Goal: Transaction & Acquisition: Purchase product/service

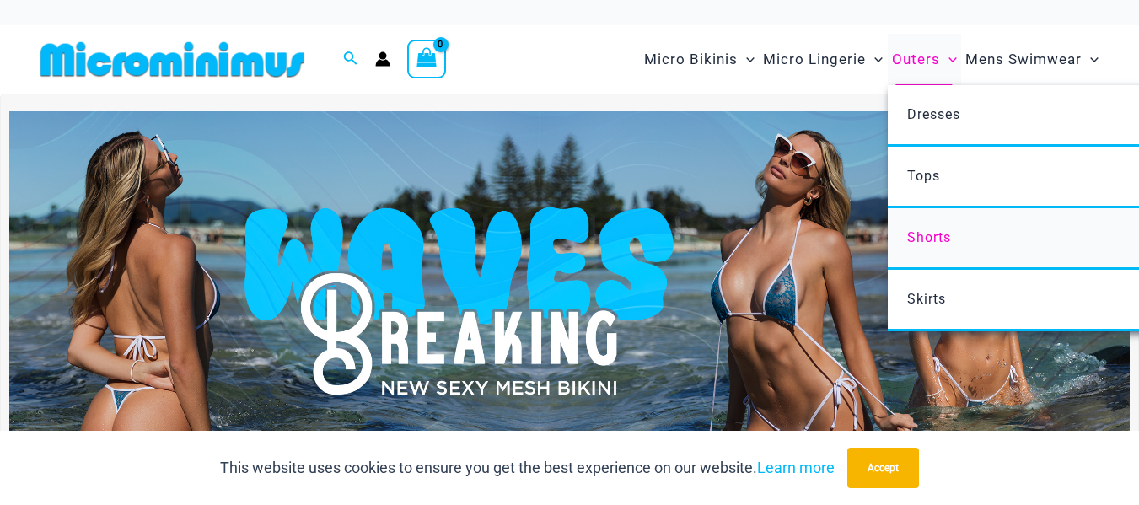
click at [921, 239] on span "Shorts" at bounding box center [929, 237] width 44 height 16
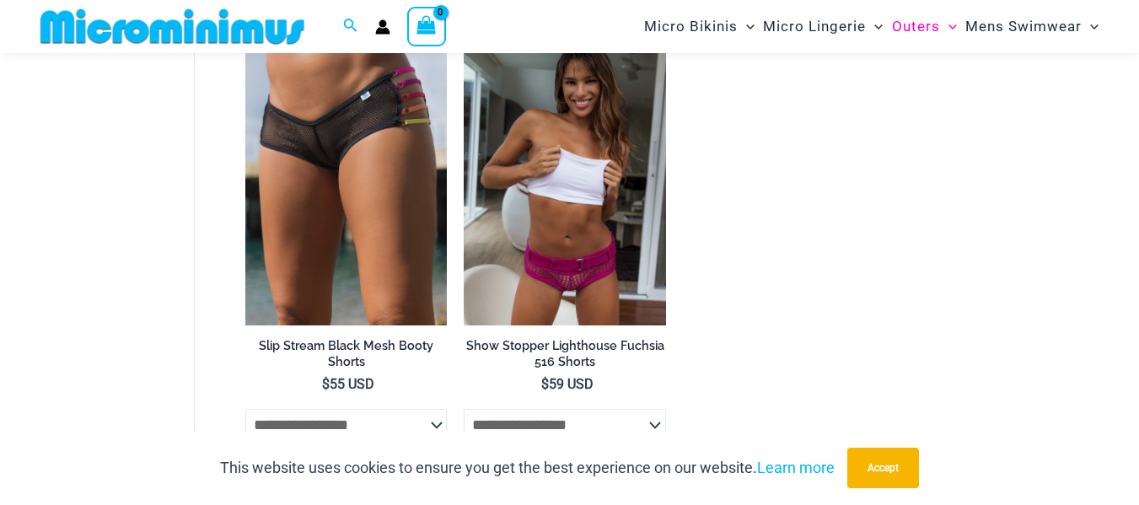
scroll to position [577, 0]
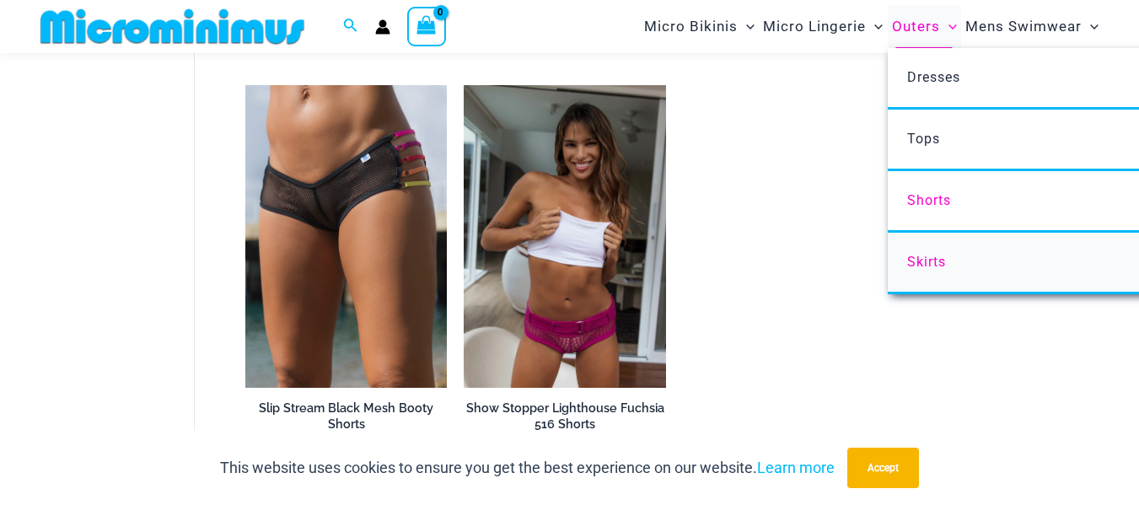
click at [921, 259] on span "Skirts" at bounding box center [926, 262] width 39 height 16
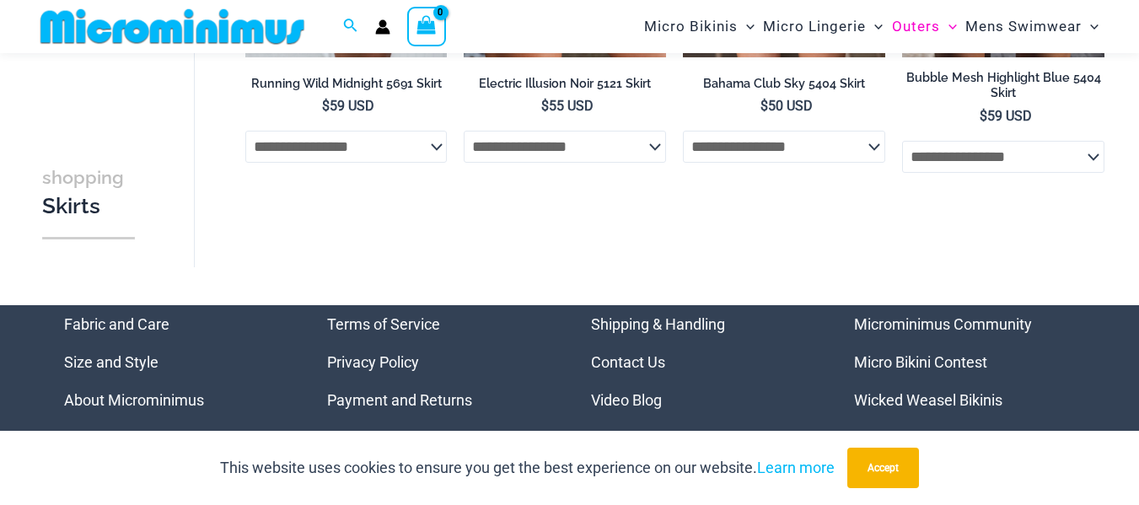
scroll to position [449, 0]
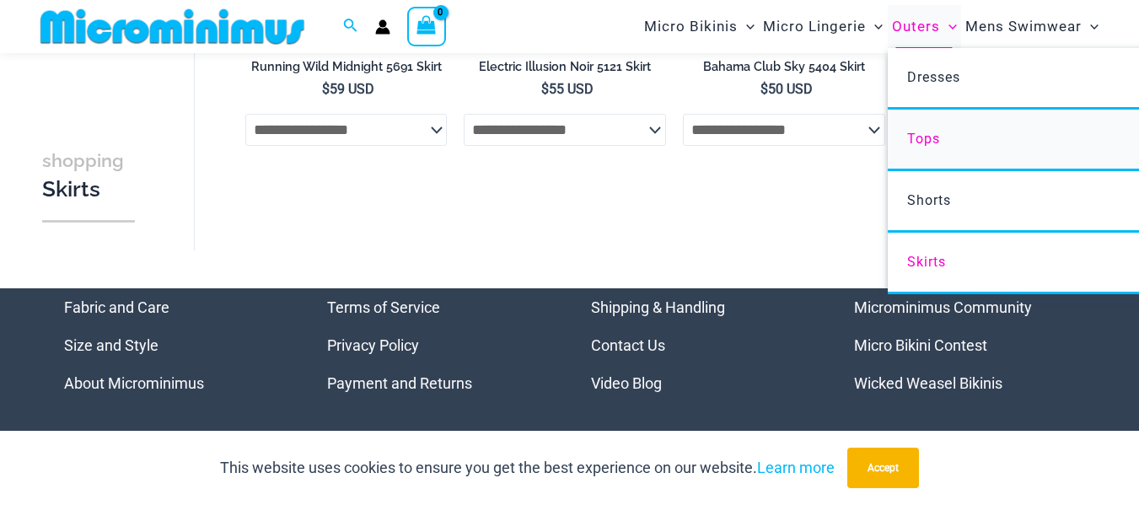
click at [921, 139] on span "Tops" at bounding box center [923, 139] width 33 height 16
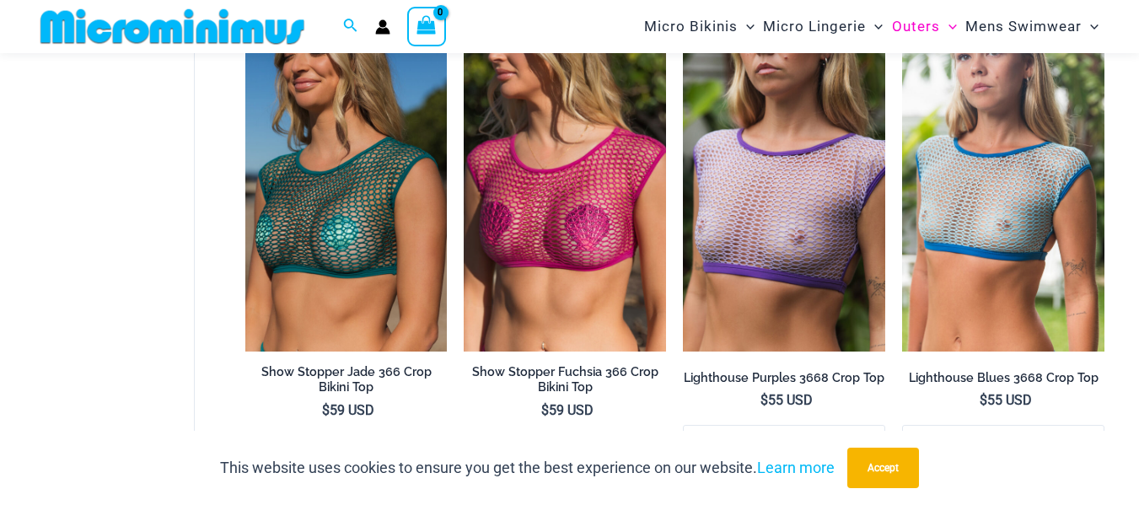
scroll to position [72, 0]
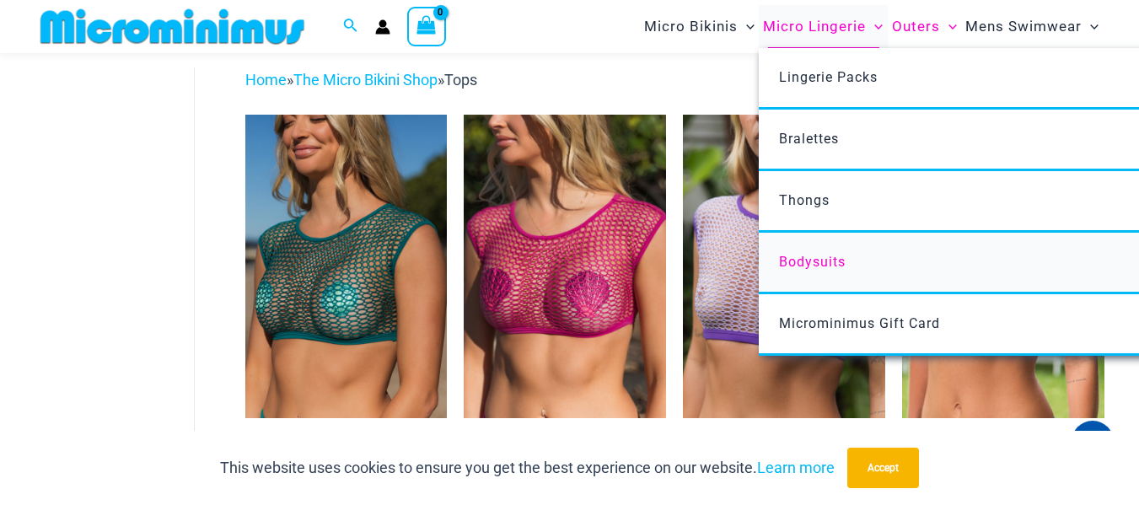
click at [817, 264] on span "Bodysuits" at bounding box center [812, 262] width 67 height 16
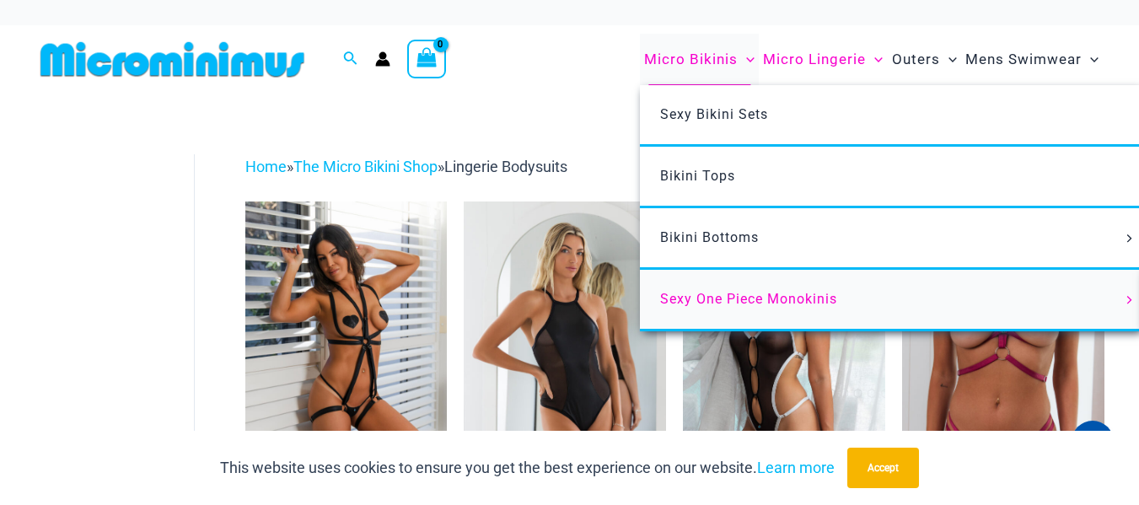
click at [739, 298] on span "Sexy One Piece Monokinis" at bounding box center [748, 299] width 177 height 16
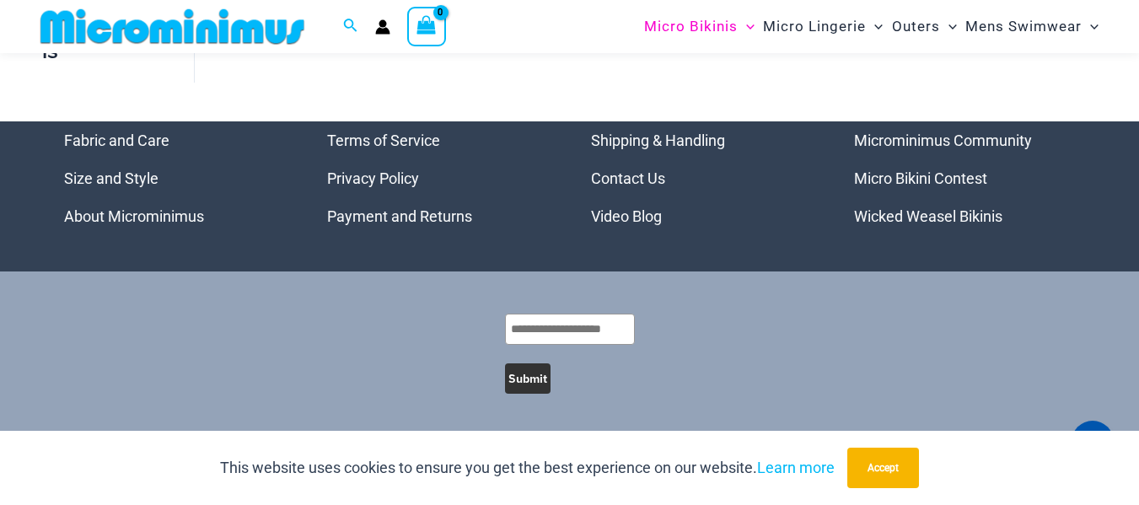
scroll to position [3954, 0]
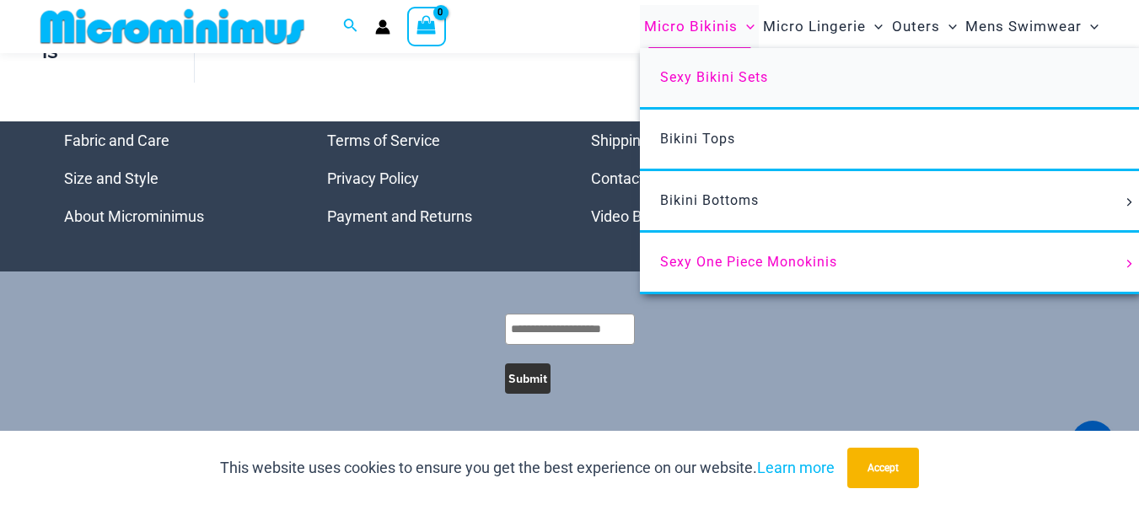
click at [708, 77] on span "Sexy Bikini Sets" at bounding box center [714, 77] width 108 height 16
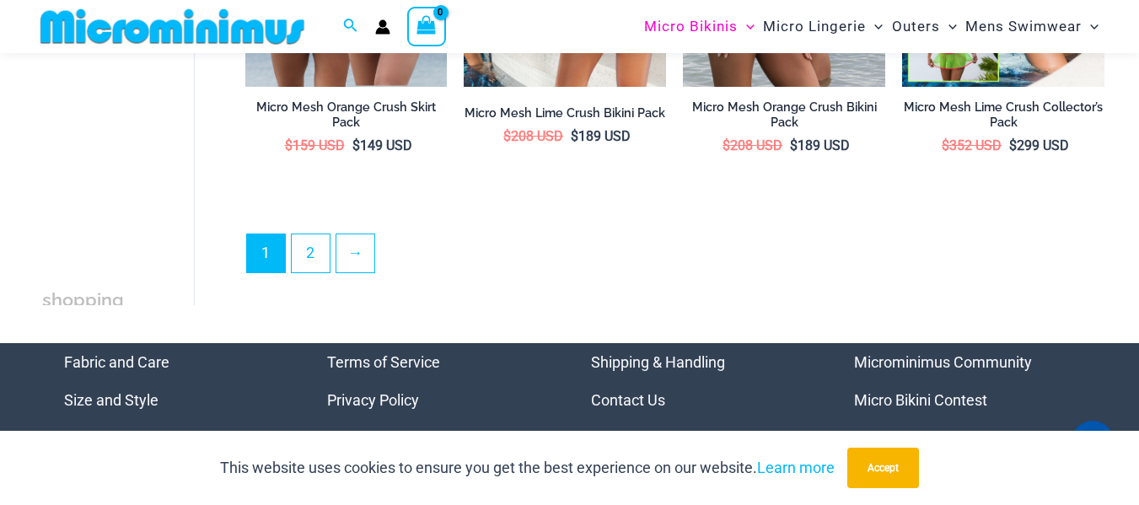
scroll to position [3443, 0]
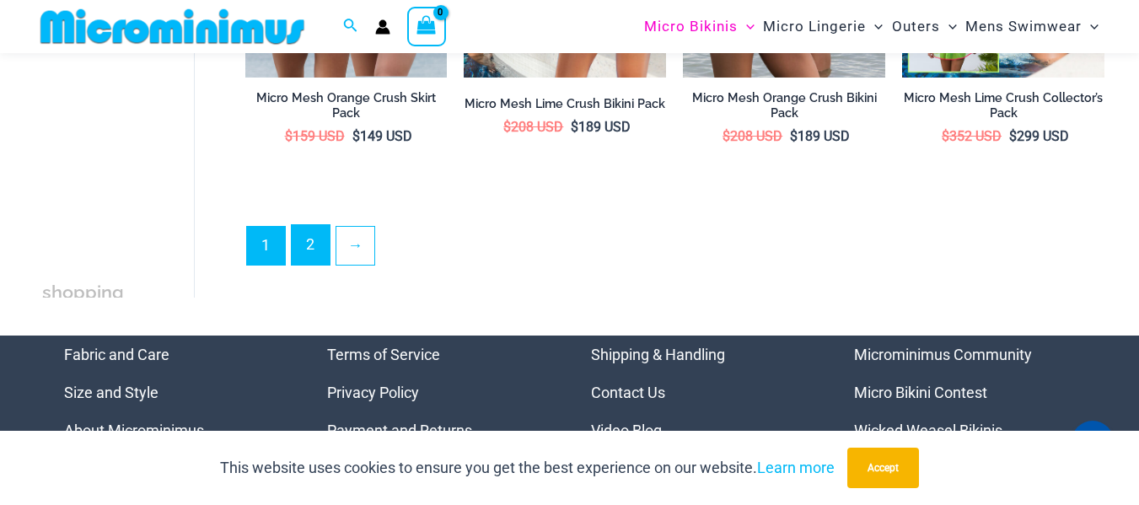
click at [309, 239] on link "2" at bounding box center [311, 245] width 38 height 40
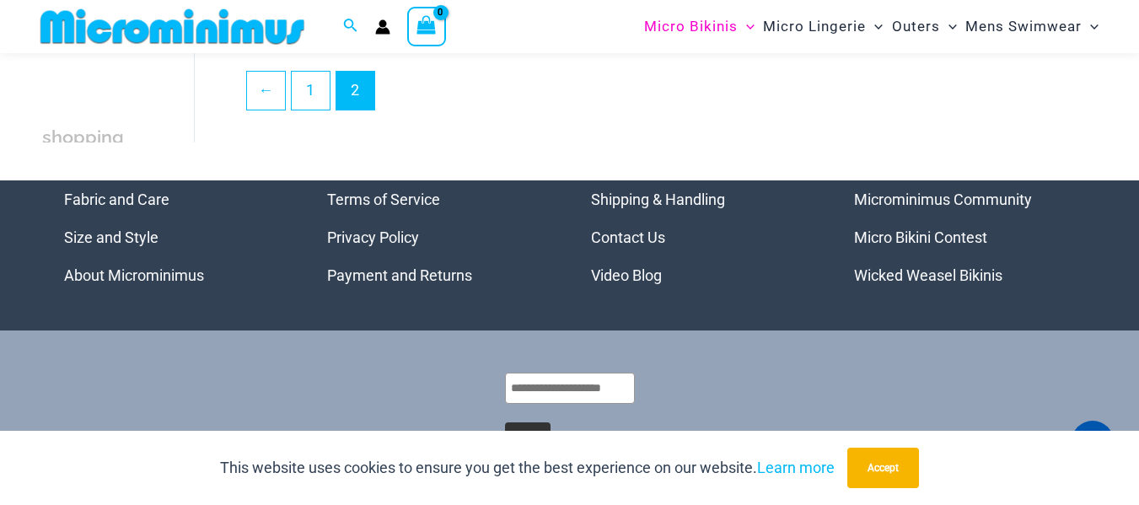
scroll to position [3179, 0]
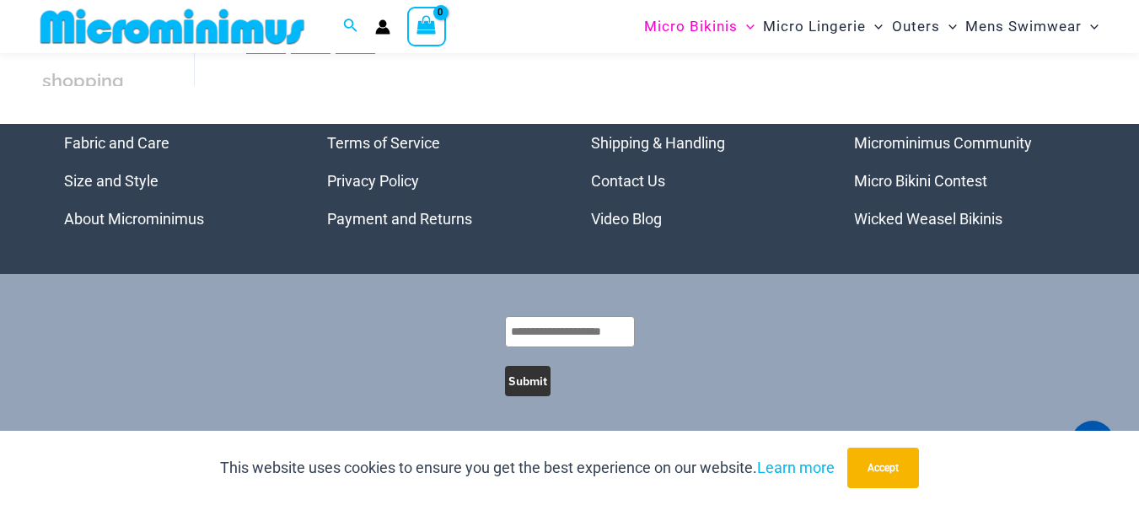
click at [918, 215] on link "Wicked Weasel Bikinis" at bounding box center [928, 219] width 148 height 18
